Goal: Transaction & Acquisition: Purchase product/service

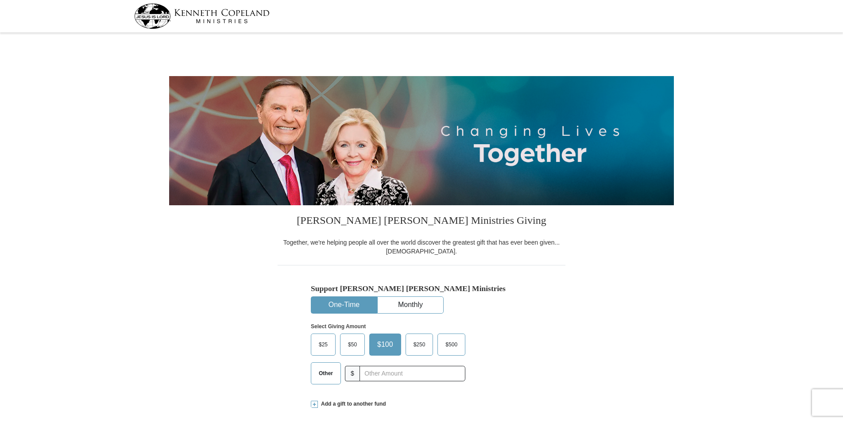
select select "IN"
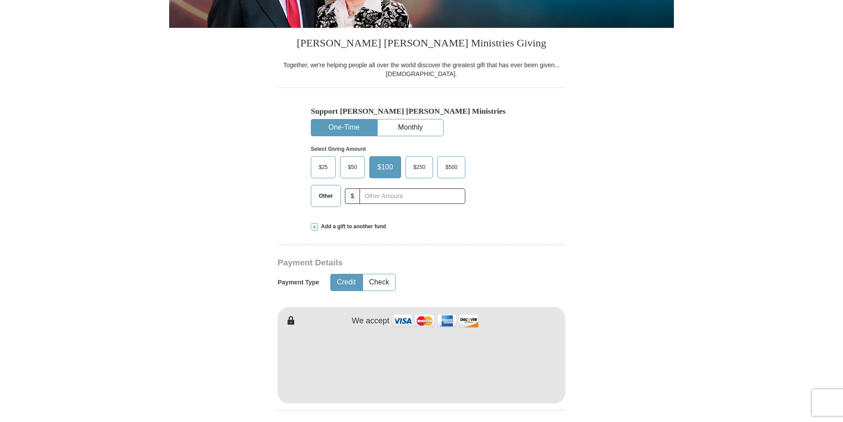
scroll to position [177, 0]
click at [316, 229] on span at bounding box center [314, 227] width 7 height 7
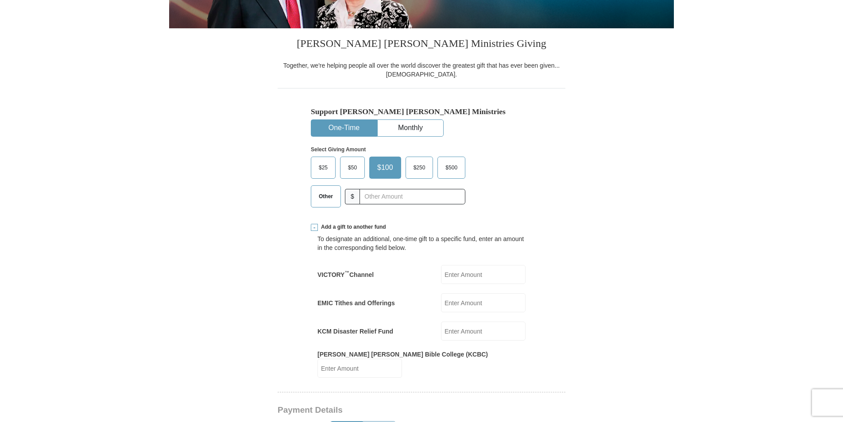
scroll to position [221, 0]
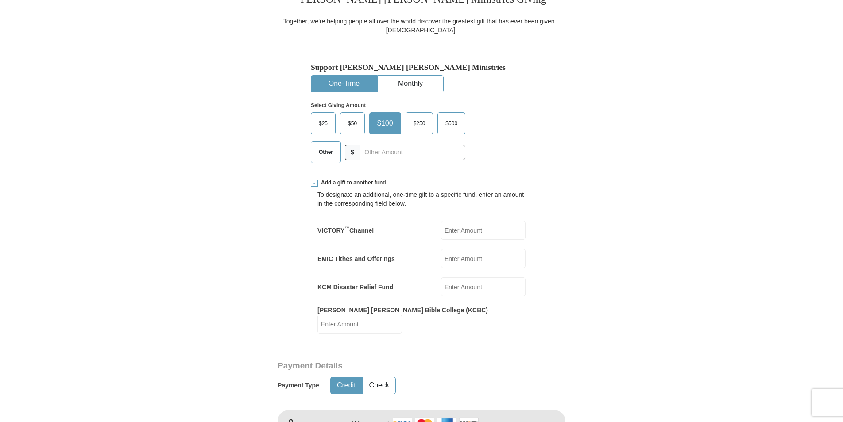
click at [319, 130] on span "$25" at bounding box center [323, 123] width 18 height 13
click at [0, 0] on input "$25" at bounding box center [0, 0] width 0 height 0
click at [468, 291] on input "KCM Disaster Relief Fund" at bounding box center [483, 286] width 85 height 19
type input "25"
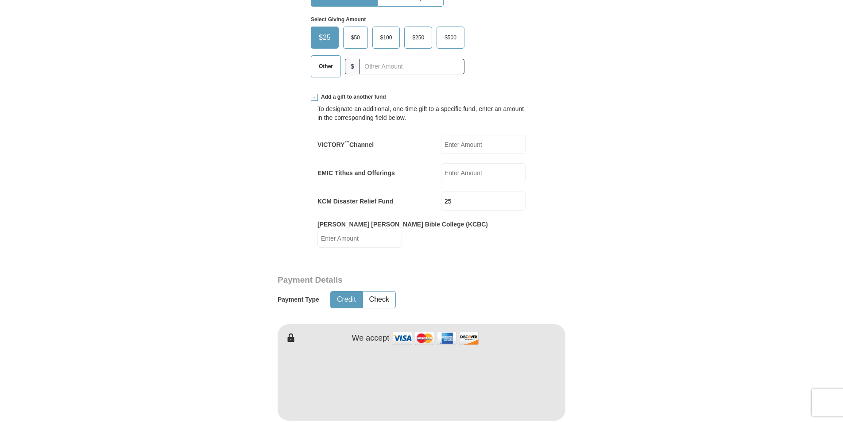
scroll to position [310, 0]
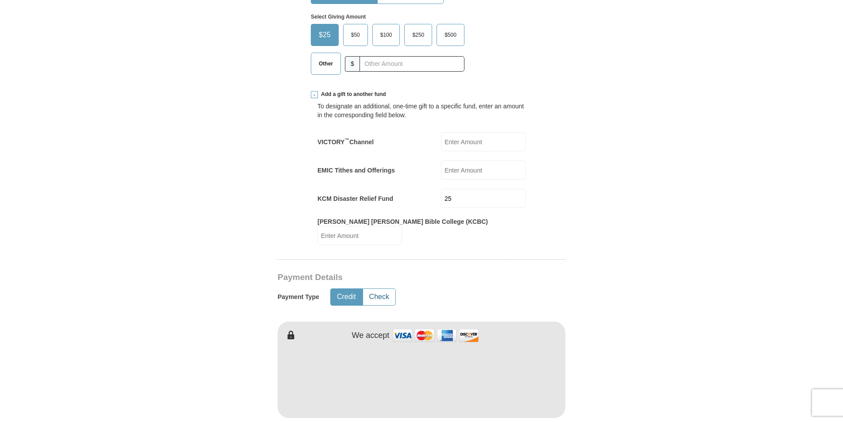
click at [385, 289] on button "Check" at bounding box center [379, 297] width 32 height 16
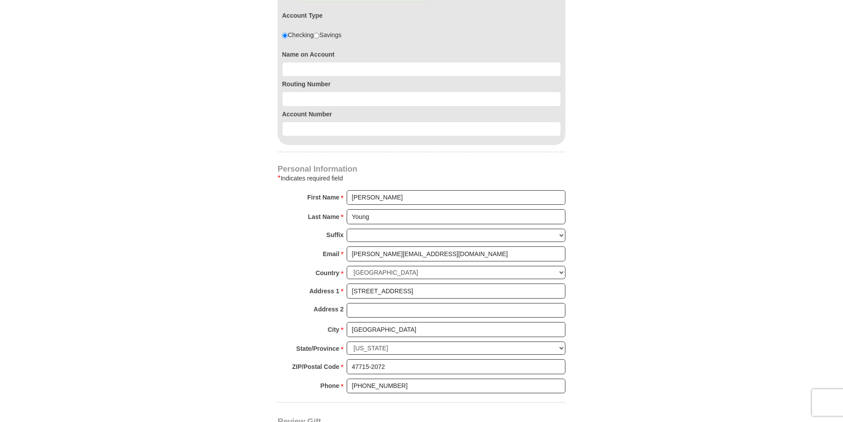
scroll to position [708, 0]
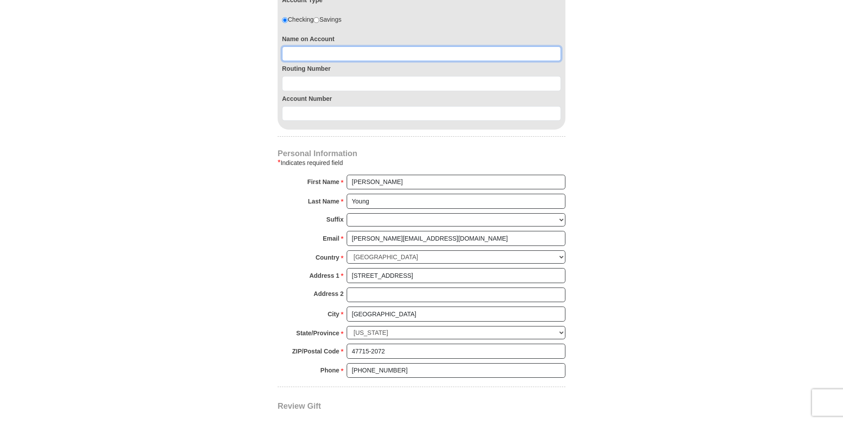
click at [315, 47] on input at bounding box center [421, 53] width 279 height 15
type input "l"
type input "[PERSON_NAME]"
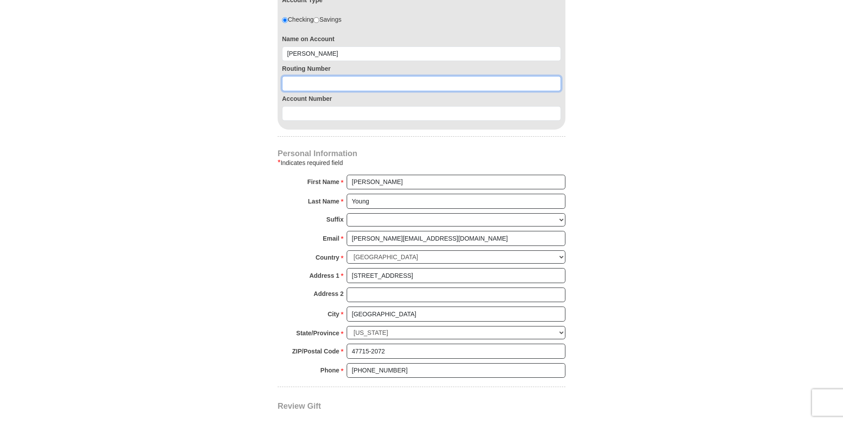
click at [307, 76] on input at bounding box center [421, 83] width 279 height 15
paste input "286371663"
type input "286371663"
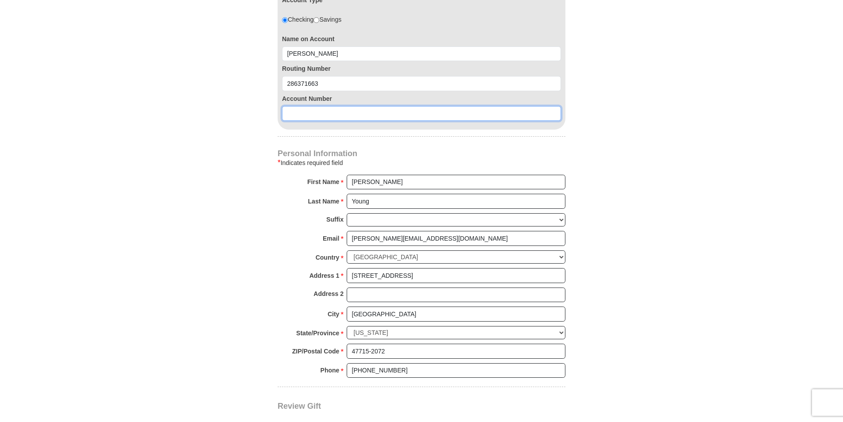
click at [326, 108] on input at bounding box center [421, 113] width 279 height 15
paste input "220036237"
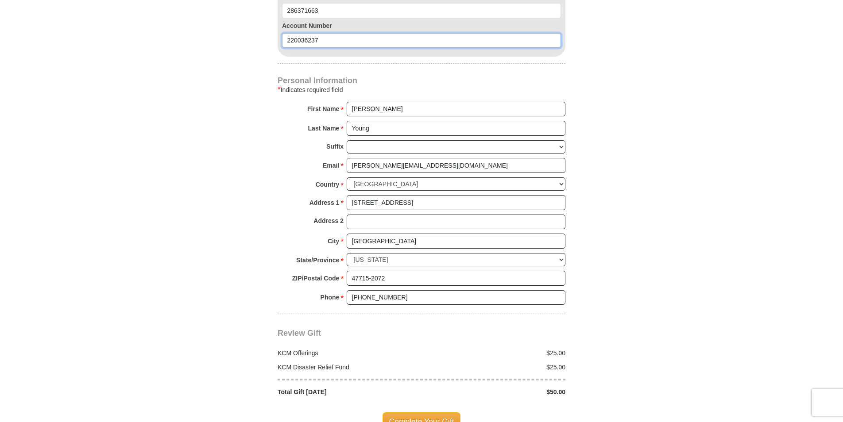
scroll to position [796, 0]
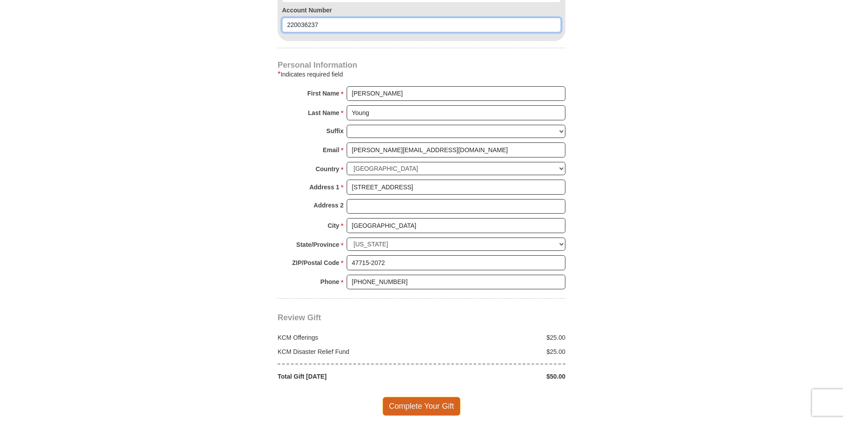
type input "220036237"
click at [408, 400] on span "Complete Your Gift" at bounding box center [421, 406] width 78 height 19
